Goal: Task Accomplishment & Management: Complete application form

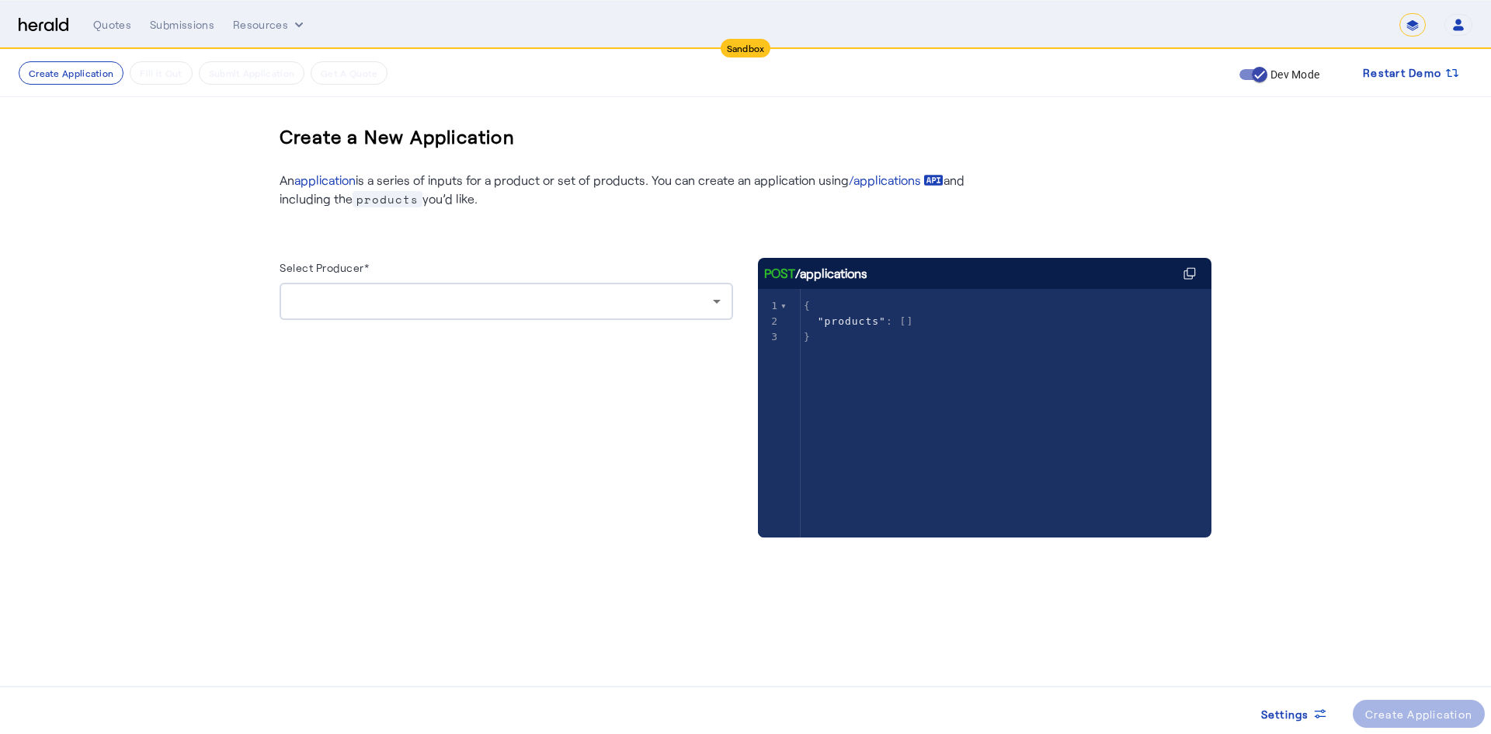
click at [537, 314] on div at bounding box center [506, 301] width 429 height 37
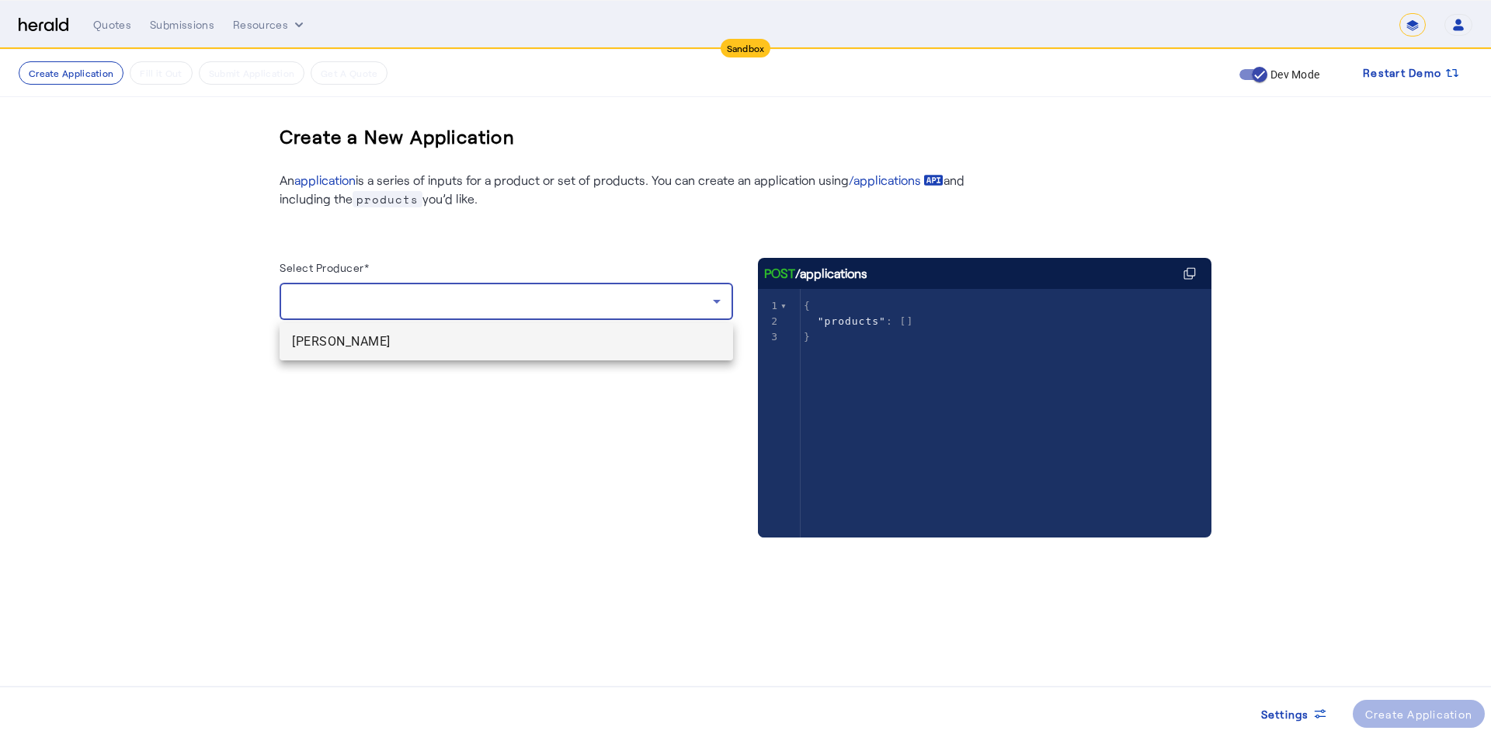
click at [426, 348] on span "[PERSON_NAME]" at bounding box center [506, 341] width 429 height 19
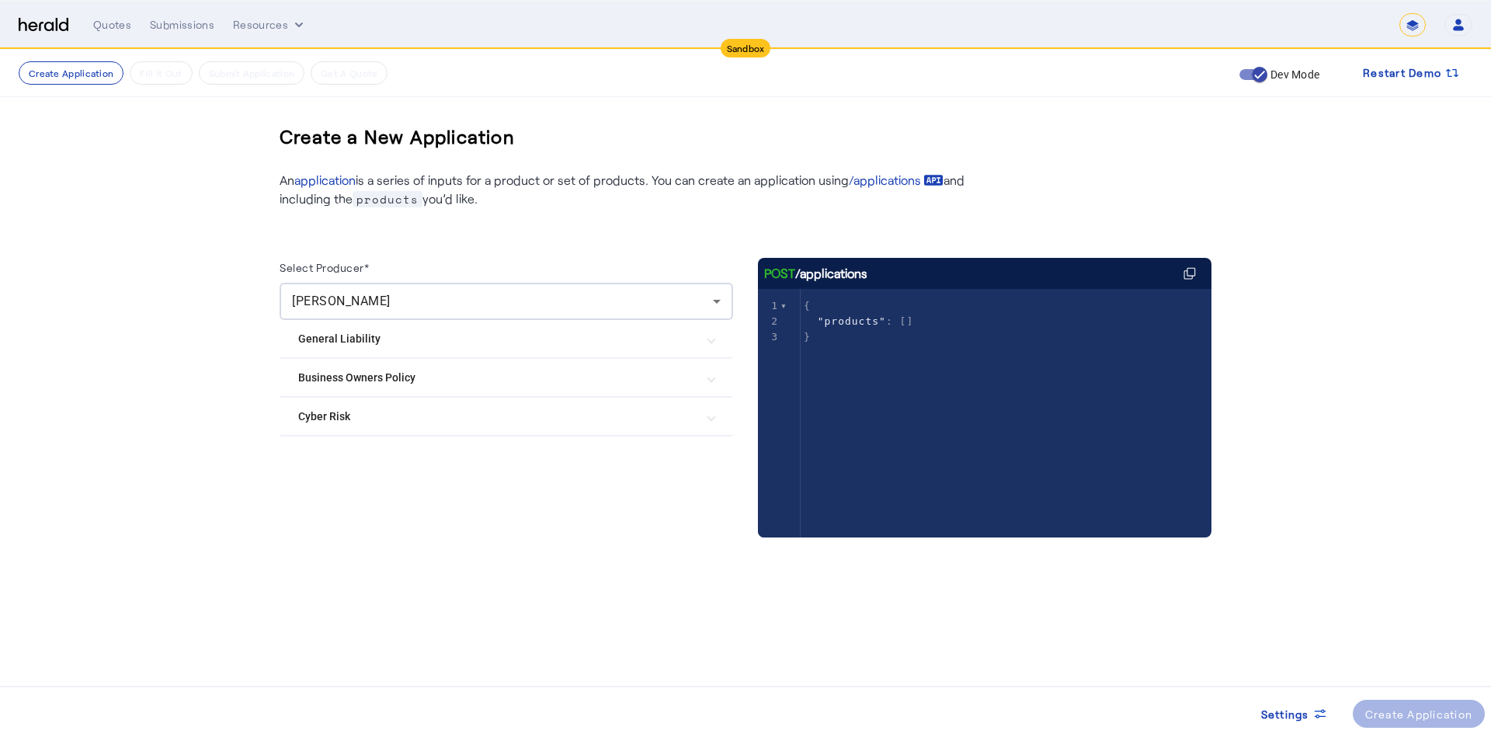
click at [347, 410] on Risk "Cyber Risk" at bounding box center [497, 416] width 398 height 16
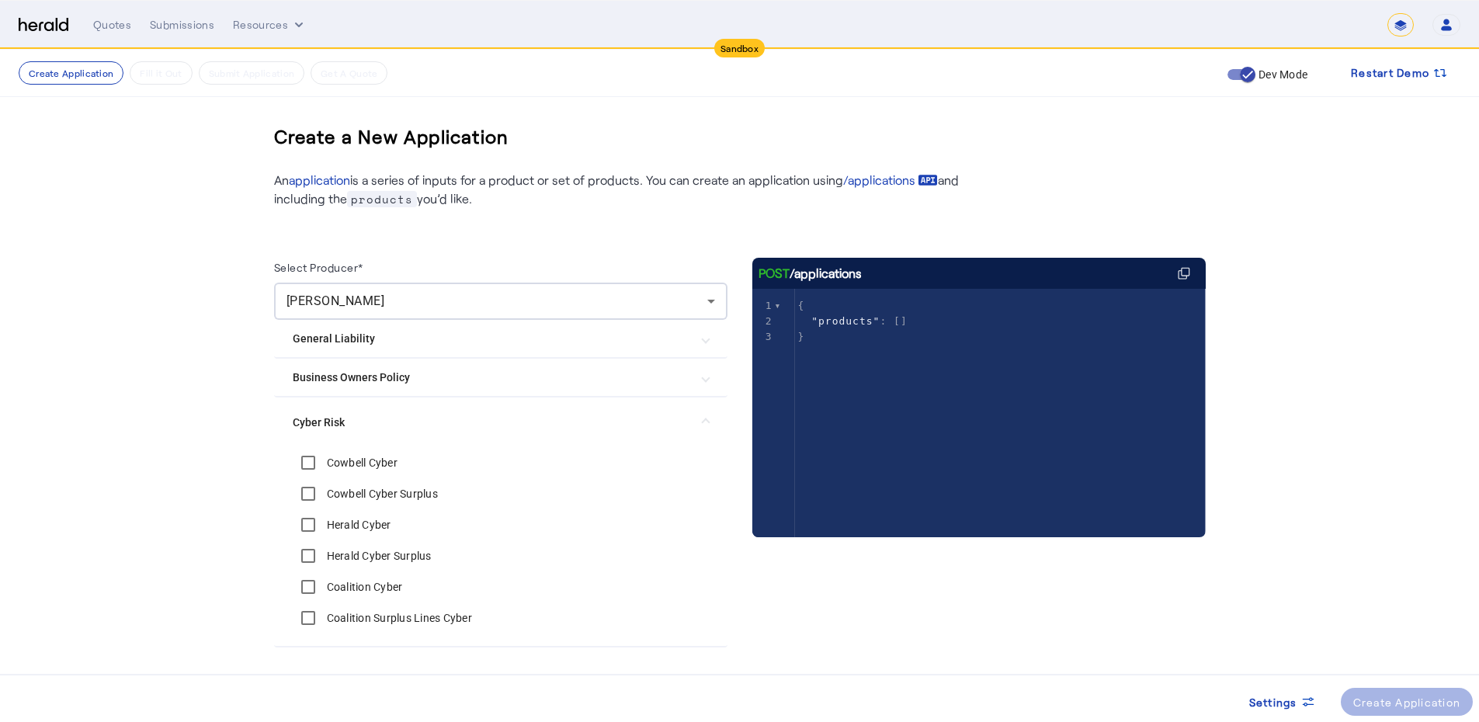
click at [375, 442] on label "Cowbell Cyber" at bounding box center [361, 463] width 74 height 16
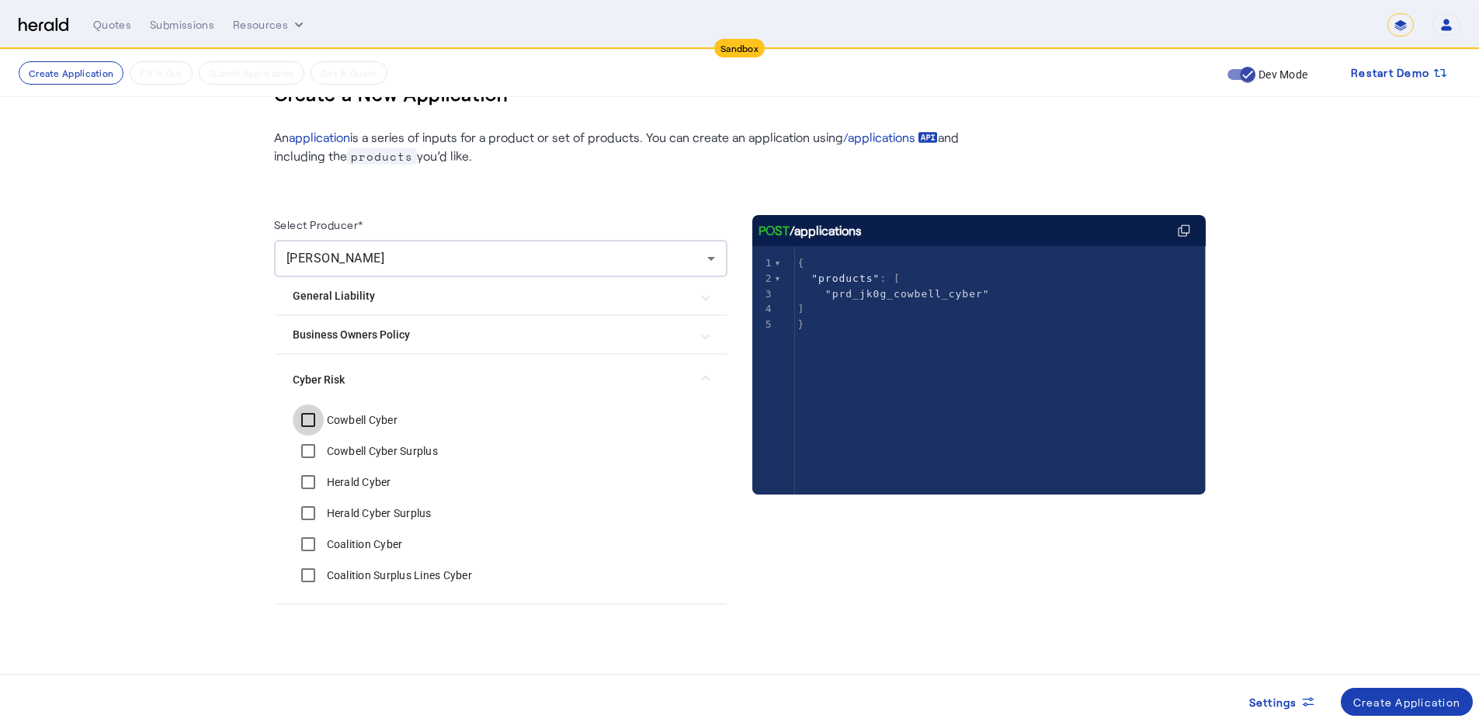
scroll to position [43, 0]
click at [982, 442] on div "Create Application" at bounding box center [1408, 702] width 108 height 16
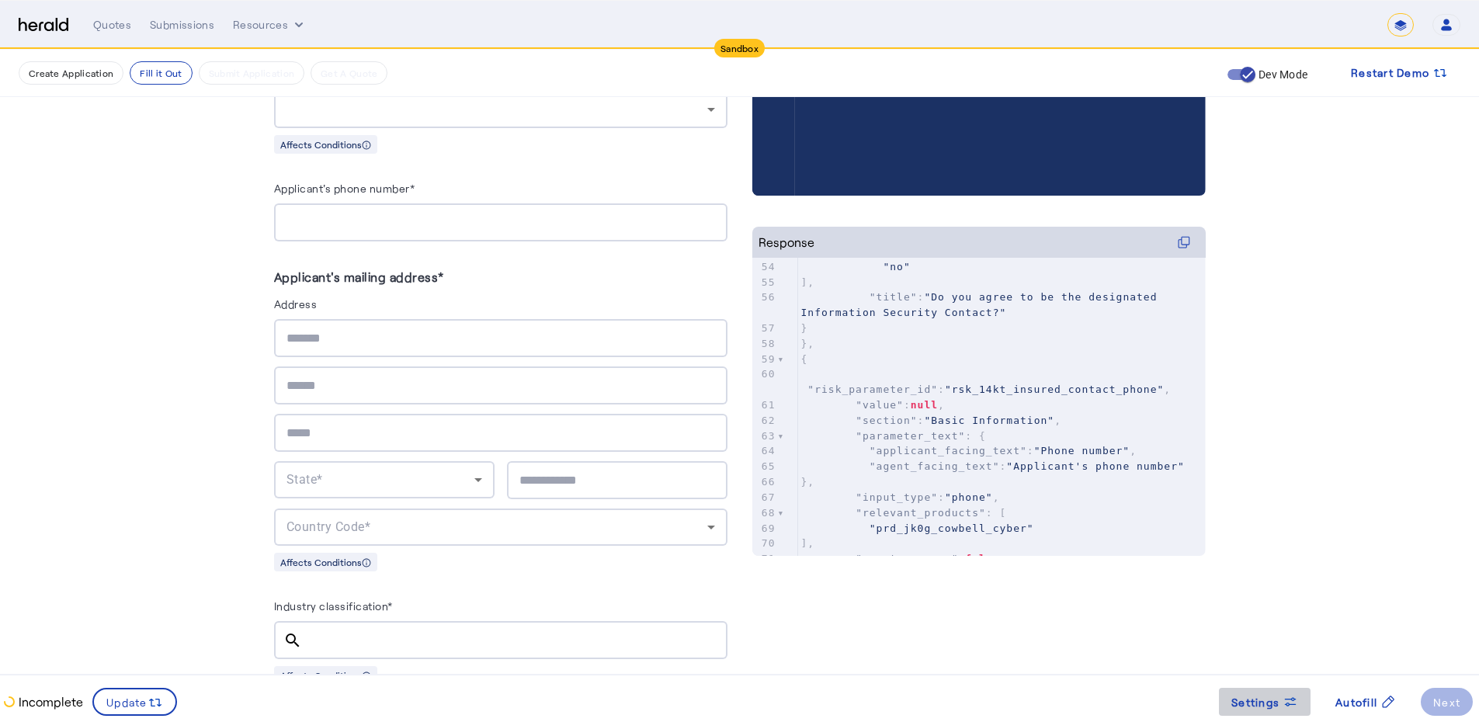
click at [982, 442] on span "Settings" at bounding box center [1256, 702] width 48 height 16
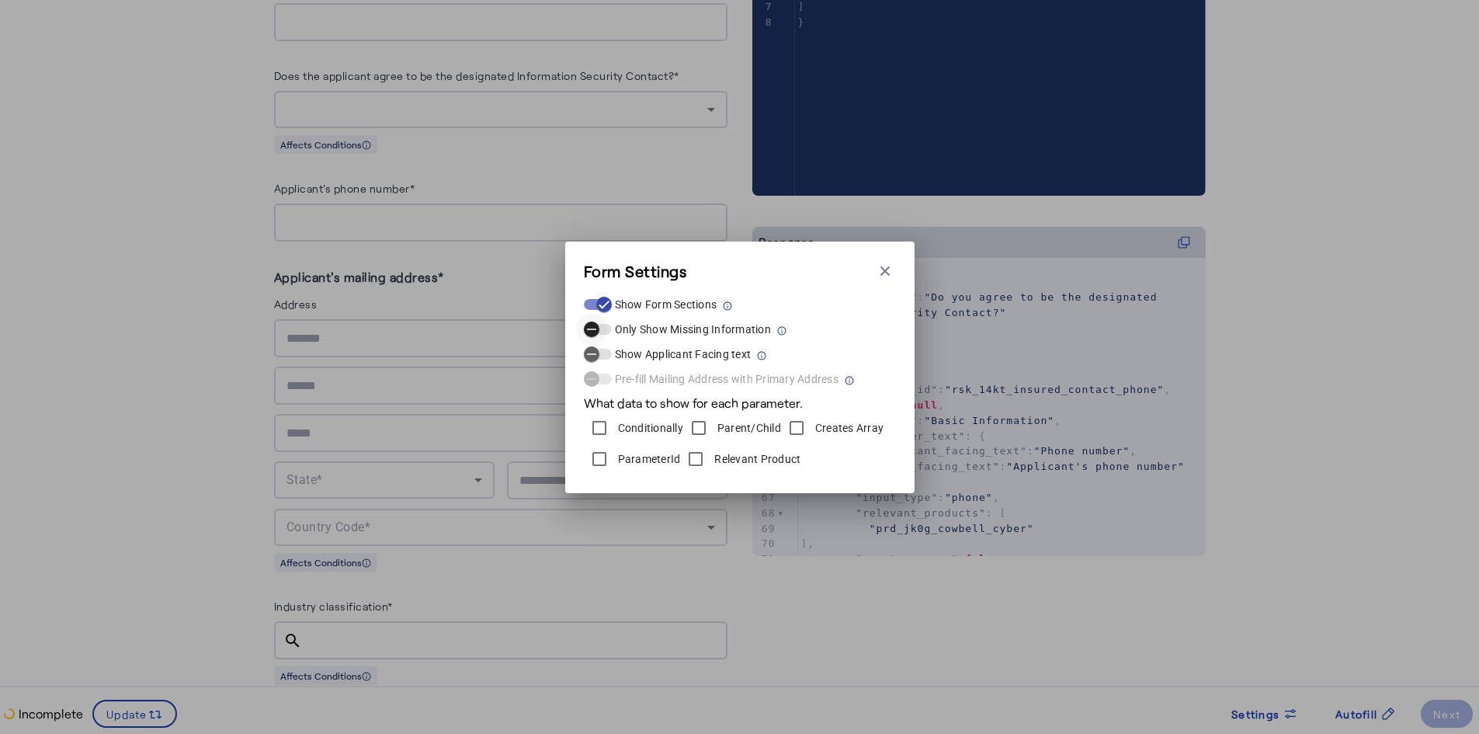
click at [597, 324] on icon "button" at bounding box center [592, 329] width 14 height 14
click at [607, 334] on icon "button" at bounding box center [604, 329] width 14 height 14
click at [885, 275] on icon "button" at bounding box center [886, 271] width 16 height 16
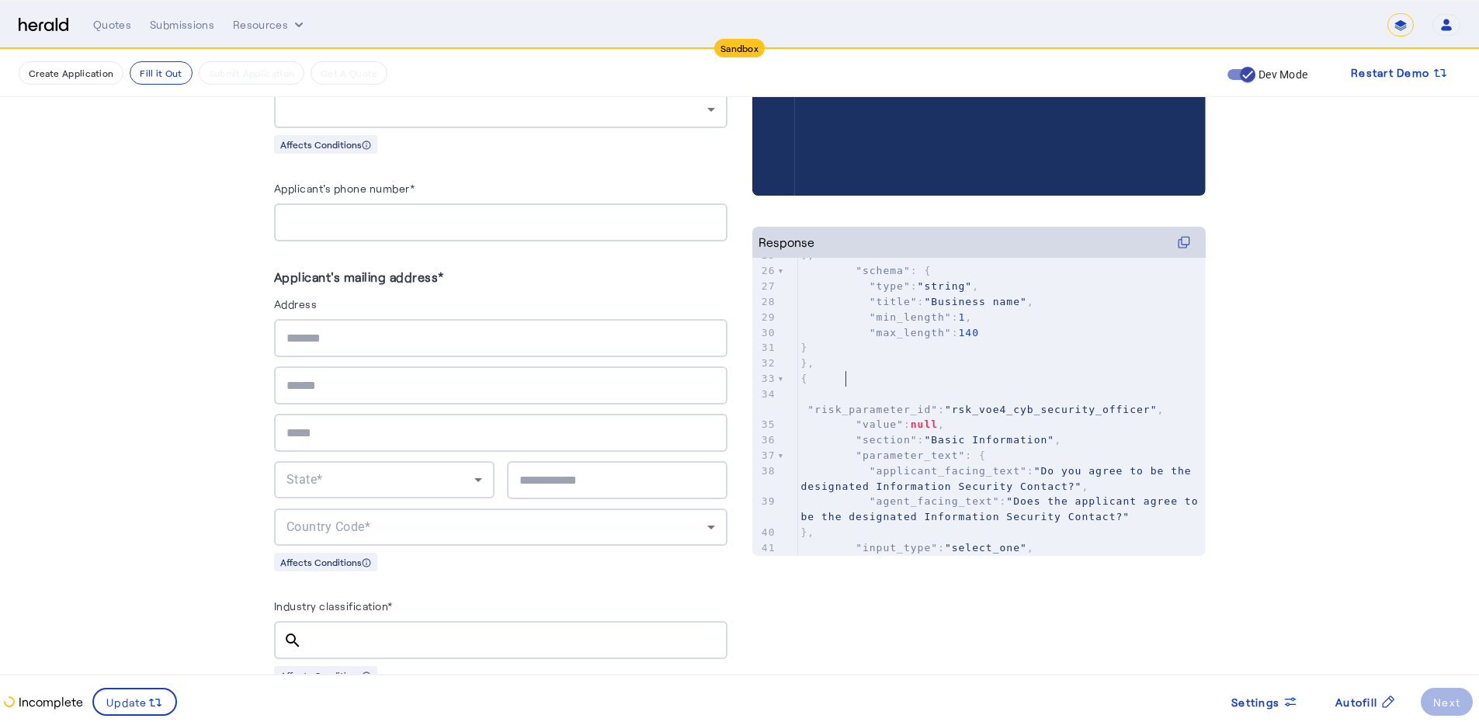
click at [852, 378] on pre "{" at bounding box center [1002, 379] width 408 height 16
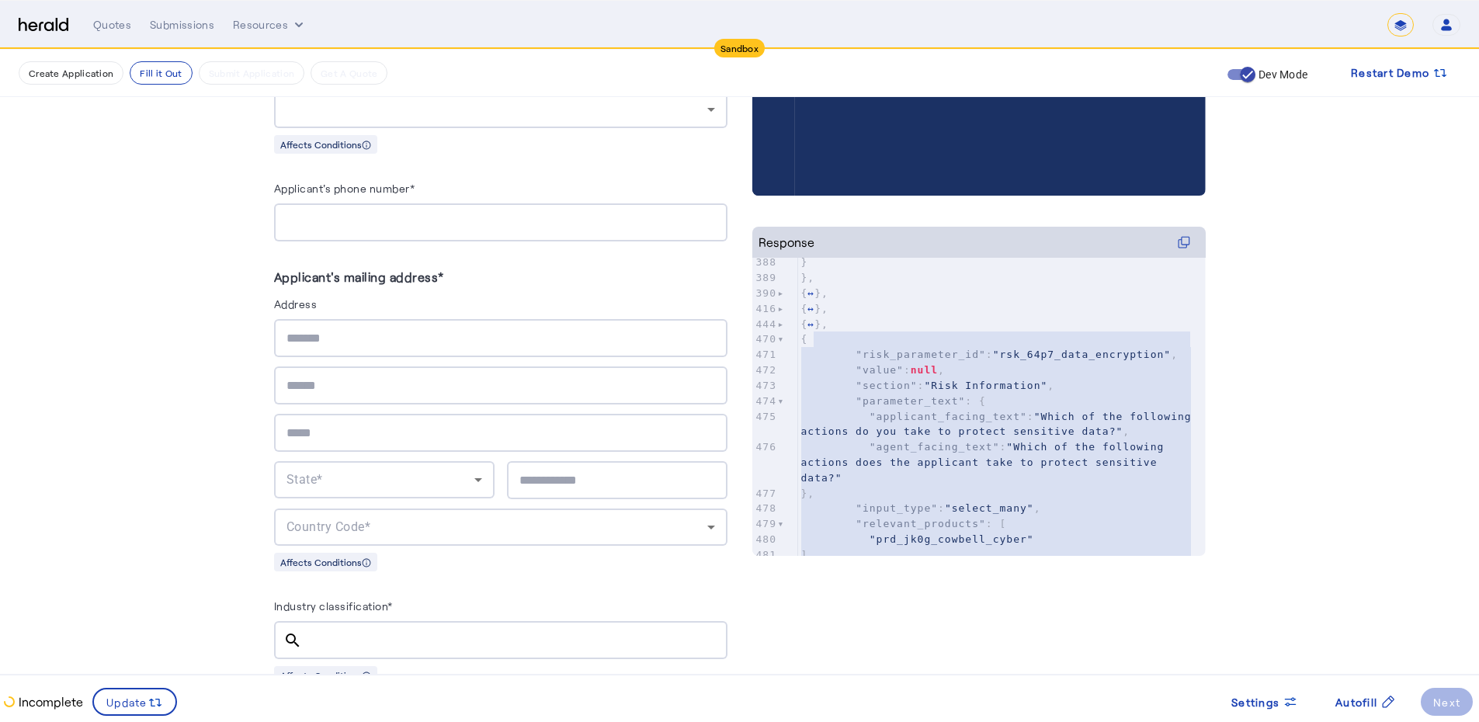
type textarea "**********"
drag, startPoint x: 859, startPoint y: 510, endPoint x: 825, endPoint y: 343, distance: 170.4
click at [825, 343] on div "380 "Public" , 381 "Private" , 382 "Non-Profit" , 383 "Public Sector" , 384 "Pa…" at bounding box center [1002, 647] width 408 height 1062
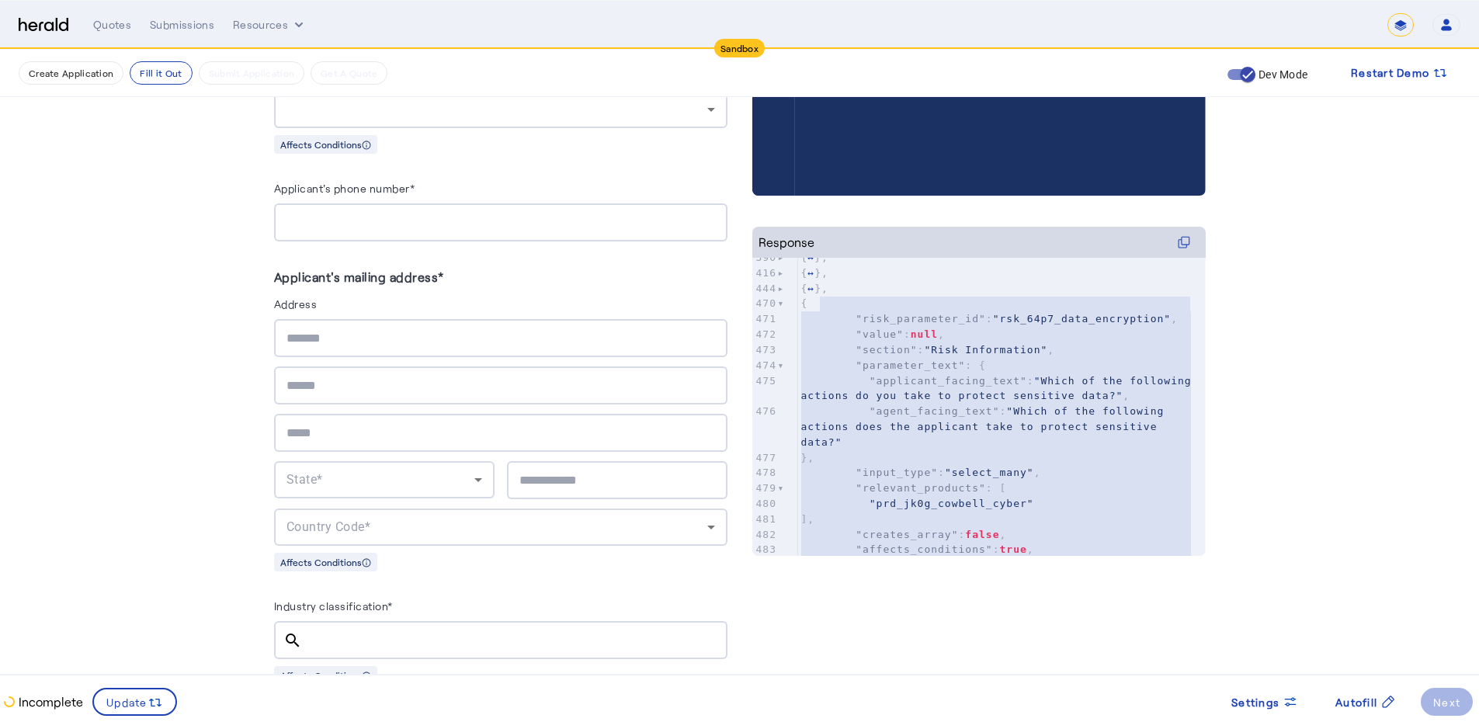
scroll to position [6213, 0]
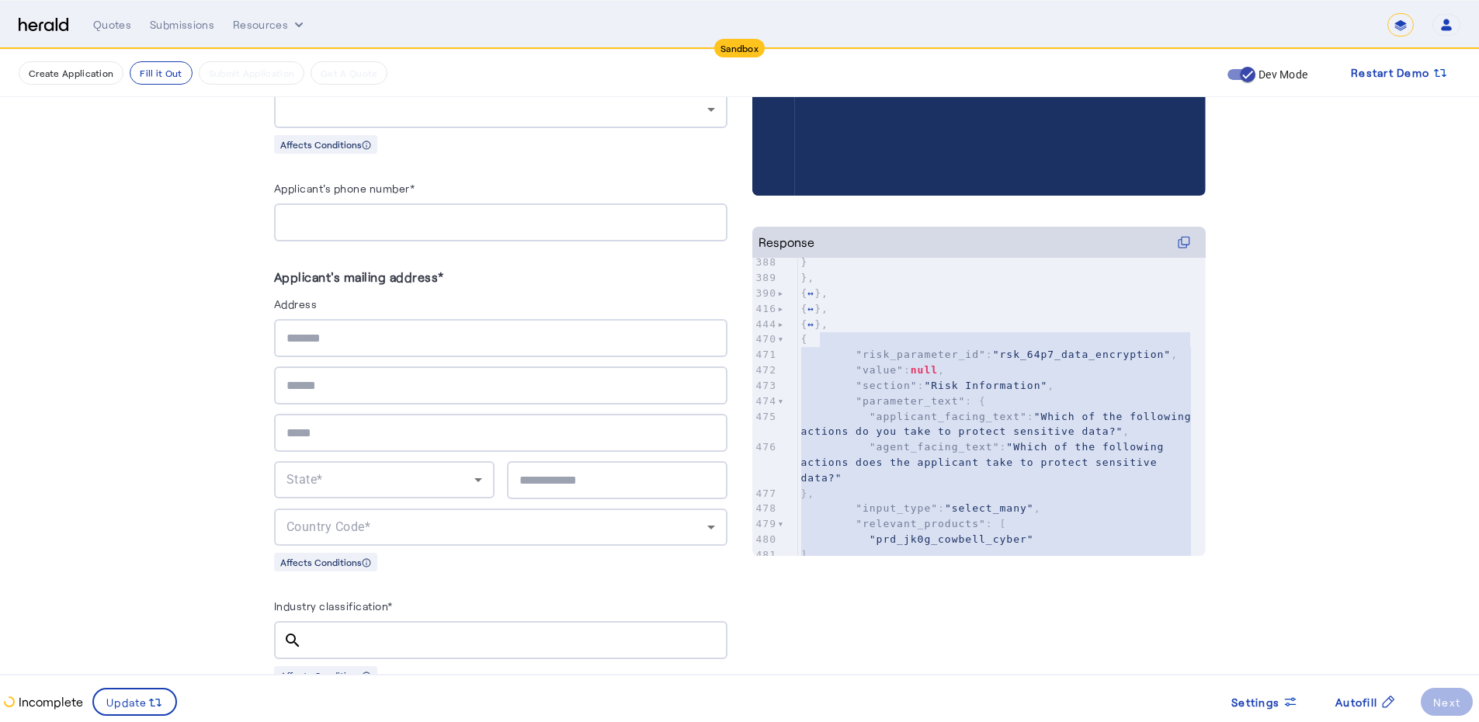
click at [982, 376] on pre ""value" : null ," at bounding box center [1002, 371] width 408 height 16
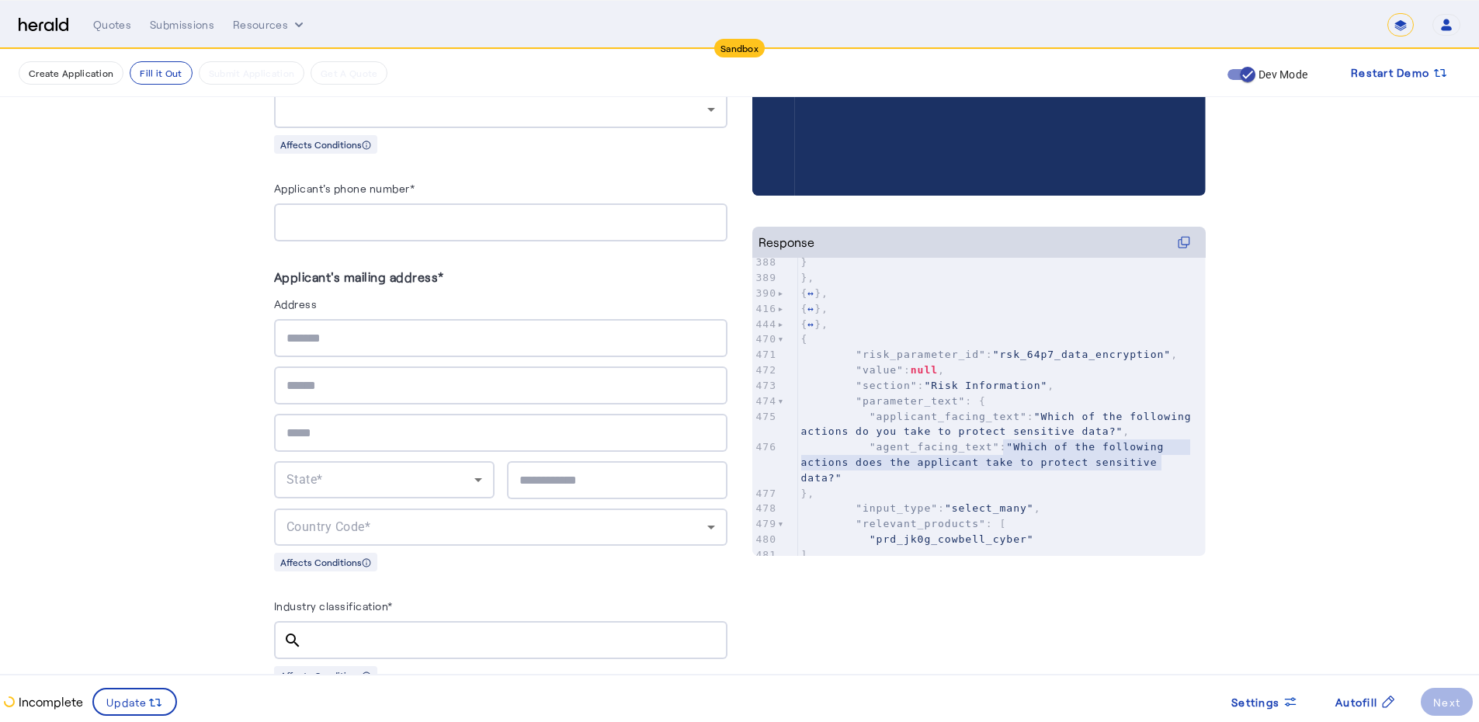
type textarea "**********"
drag, startPoint x: 1008, startPoint y: 446, endPoint x: 1171, endPoint y: 464, distance: 164.1
click at [982, 442] on span ""Which of the following actions does the applicant take to protect sensitive da…" at bounding box center [986, 462] width 370 height 43
